Goal: Find specific page/section: Find specific page/section

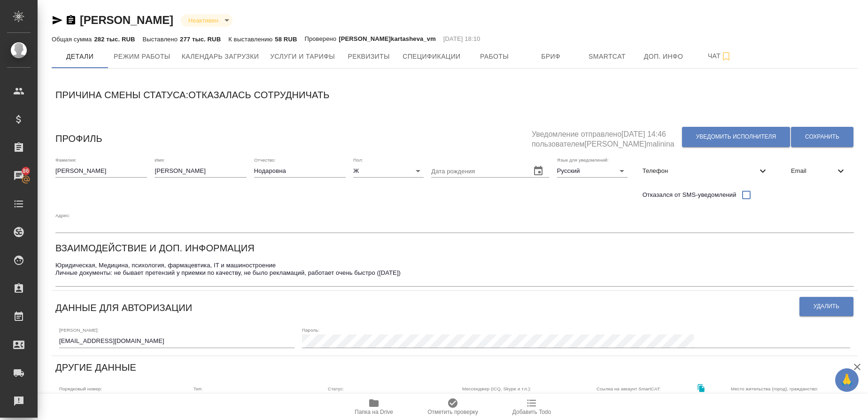
click at [754, 25] on div "Богданова Анна Нодаровна Неактивен inactive" at bounding box center [455, 20] width 806 height 15
